Goal: Information Seeking & Learning: Find contact information

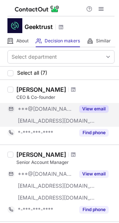
click at [84, 109] on button "View email" at bounding box center [93, 108] width 29 height 7
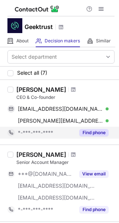
click at [102, 130] on button "Find phone" at bounding box center [93, 132] width 29 height 7
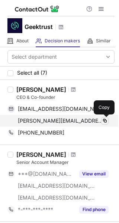
click at [104, 120] on span at bounding box center [105, 121] width 6 height 6
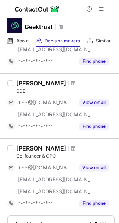
scroll to position [391, 0]
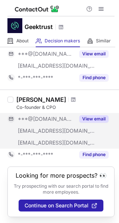
click at [98, 115] on button "View email" at bounding box center [93, 118] width 29 height 7
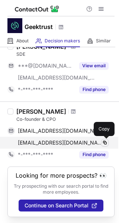
click at [101, 142] on button at bounding box center [104, 142] width 7 height 7
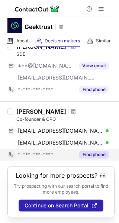
click at [94, 157] on button "Find phone" at bounding box center [93, 154] width 29 height 7
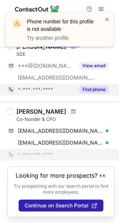
click at [93, 92] on button "Find phone" at bounding box center [93, 89] width 29 height 7
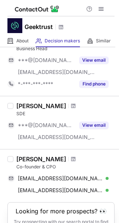
scroll to position [317, 0]
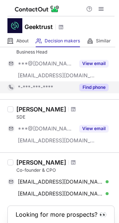
click at [97, 89] on button "Find phone" at bounding box center [93, 86] width 29 height 7
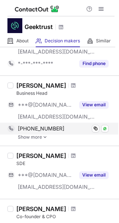
scroll to position [274, 0]
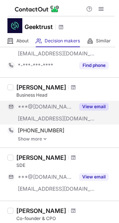
click at [96, 107] on button "View email" at bounding box center [93, 106] width 29 height 7
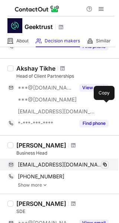
scroll to position [217, 0]
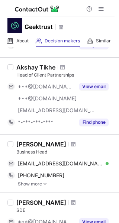
click at [45, 182] on img at bounding box center [45, 183] width 4 height 5
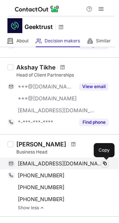
click at [105, 164] on span at bounding box center [105, 163] width 6 height 6
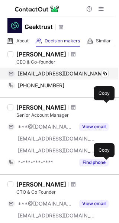
scroll to position [41, 0]
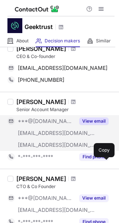
click at [83, 120] on button "View email" at bounding box center [93, 120] width 29 height 7
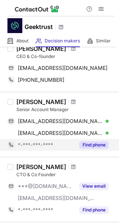
click at [106, 144] on button "Find phone" at bounding box center [93, 144] width 29 height 7
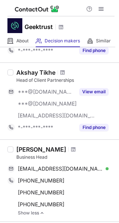
scroll to position [197, 0]
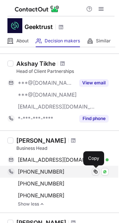
click at [93, 171] on span at bounding box center [95, 171] width 6 height 6
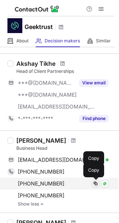
click at [95, 183] on span at bounding box center [95, 183] width 6 height 6
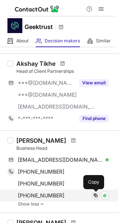
click at [95, 196] on span at bounding box center [95, 195] width 6 height 6
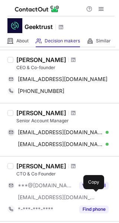
scroll to position [17, 0]
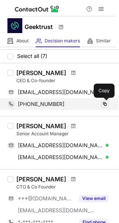
click at [101, 103] on button at bounding box center [104, 103] width 7 height 7
